Goal: Task Accomplishment & Management: Complete application form

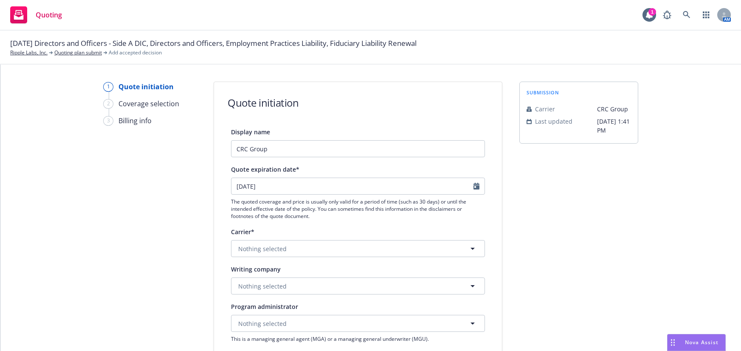
select select "12"
